Goal: Transaction & Acquisition: Purchase product/service

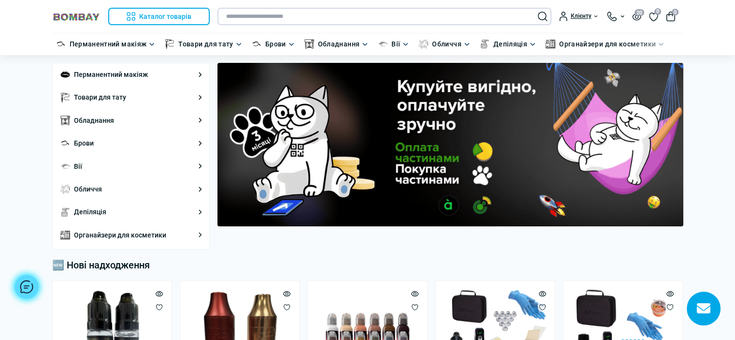
click at [395, 14] on input "text" at bounding box center [384, 16] width 334 height 17
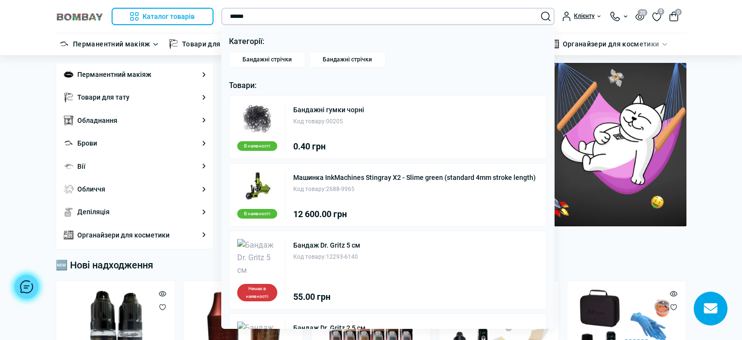
type input "******"
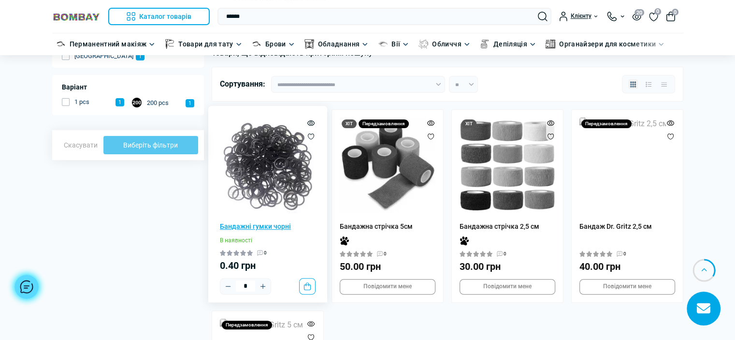
scroll to position [193, 0]
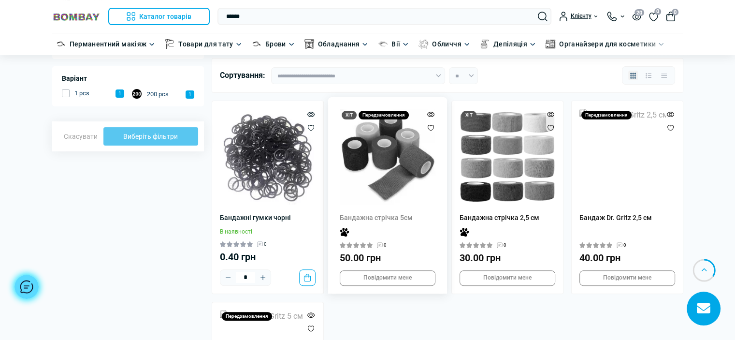
click at [361, 148] on img at bounding box center [388, 157] width 96 height 96
